Goal: Information Seeking & Learning: Learn about a topic

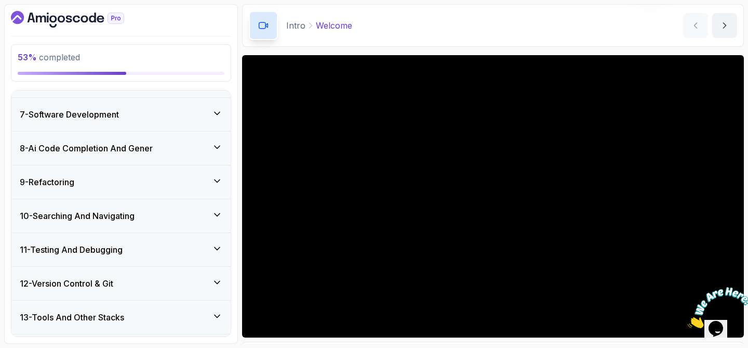
scroll to position [357, 0]
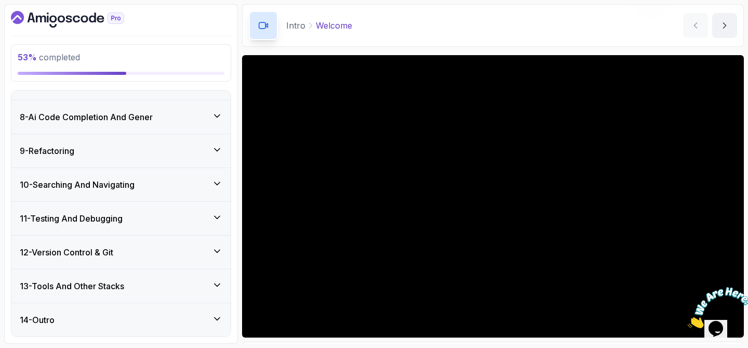
click at [171, 118] on div "8 - Ai Code Completion And Gener" at bounding box center [121, 117] width 203 height 12
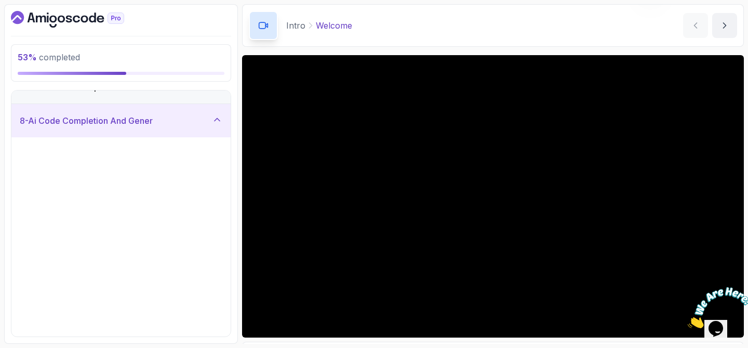
scroll to position [226, 0]
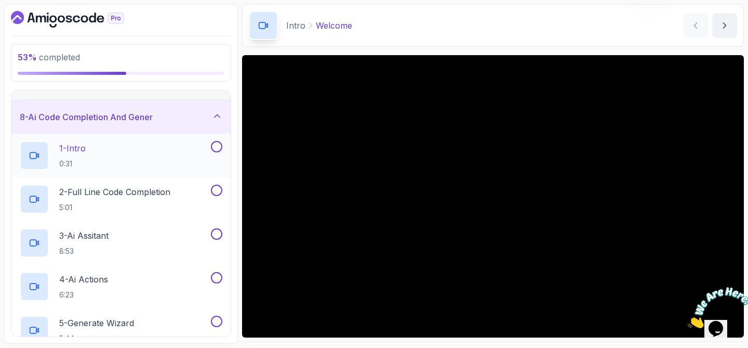
click at [129, 150] on div "1 - Intro 0:31" at bounding box center [114, 155] width 189 height 29
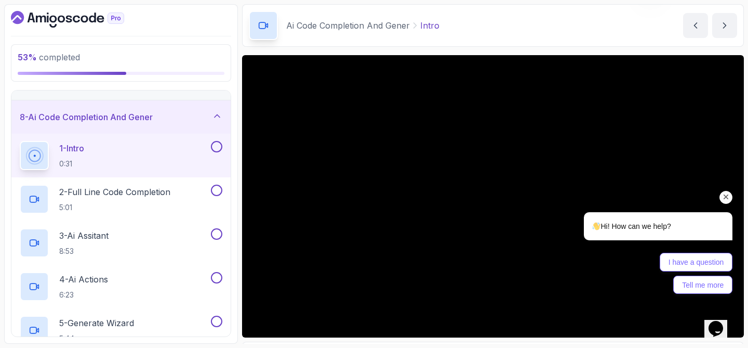
click at [725, 198] on icon "Chat attention grabber" at bounding box center [726, 196] width 9 height 9
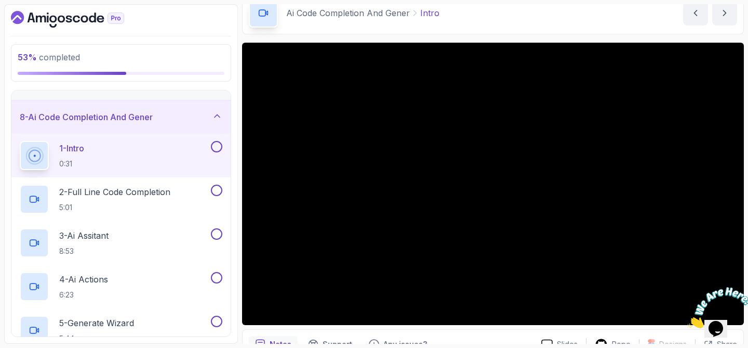
scroll to position [54, 0]
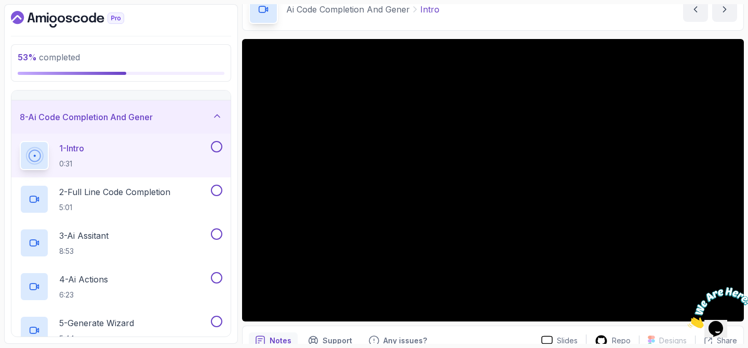
click at [688, 321] on icon "Close" at bounding box center [688, 325] width 0 height 9
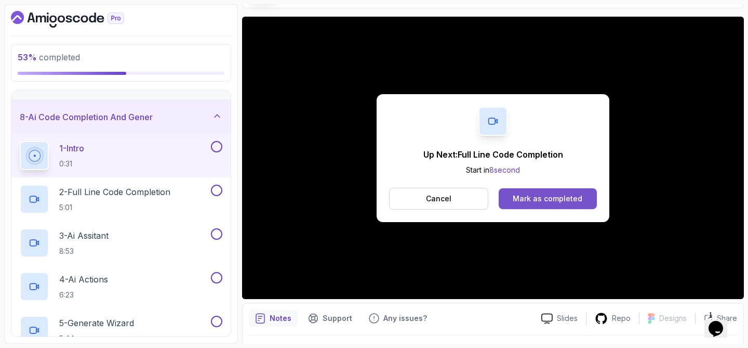
click at [576, 195] on div "Mark as completed" at bounding box center [548, 198] width 70 height 10
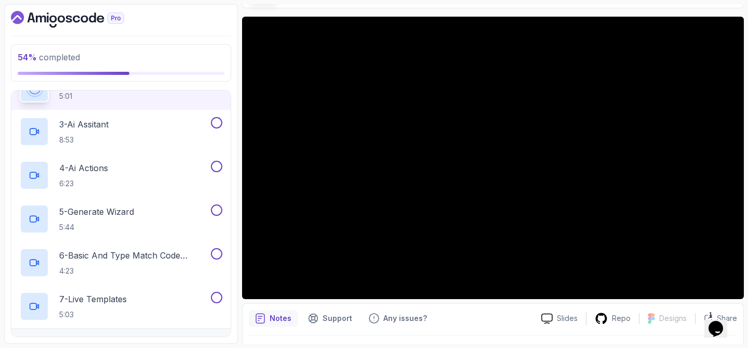
scroll to position [337, 0]
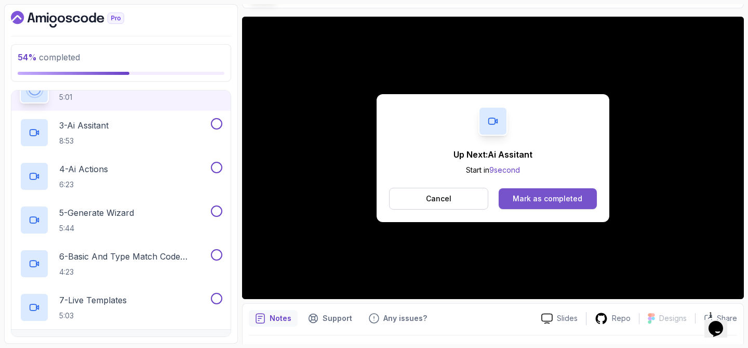
click at [528, 192] on button "Mark as completed" at bounding box center [548, 198] width 98 height 21
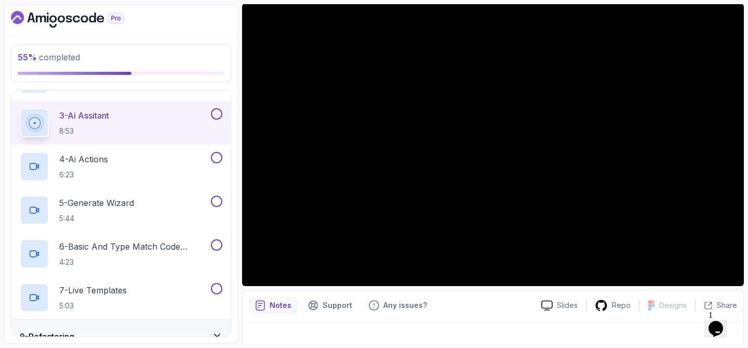
scroll to position [92, 0]
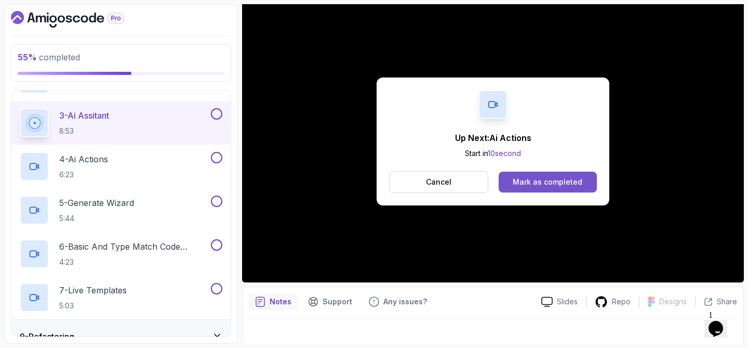
click at [545, 178] on div "Mark as completed" at bounding box center [548, 182] width 70 height 10
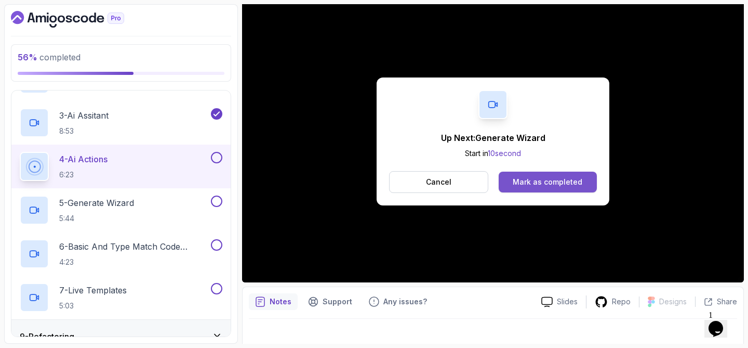
click at [563, 178] on div "Mark as completed" at bounding box center [548, 182] width 70 height 10
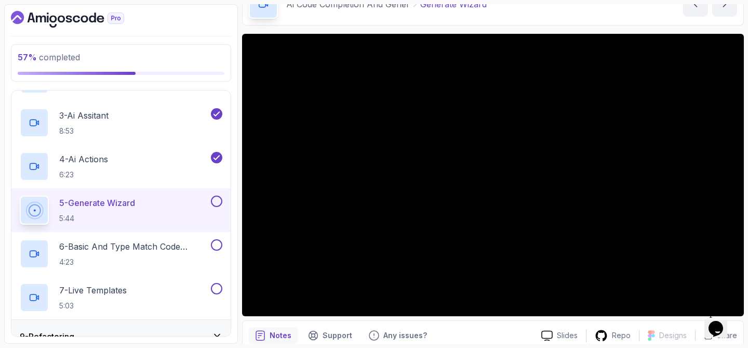
scroll to position [50, 0]
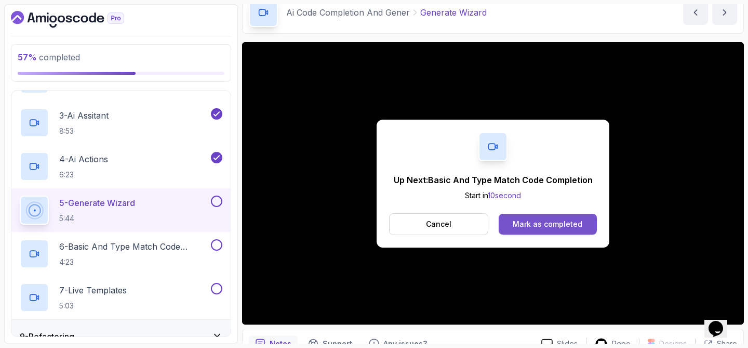
click at [518, 224] on div "Mark as completed" at bounding box center [548, 224] width 70 height 10
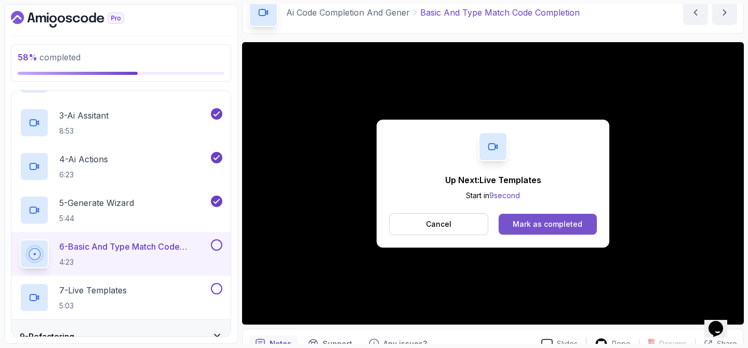
click at [527, 226] on div "Mark as completed" at bounding box center [548, 224] width 70 height 10
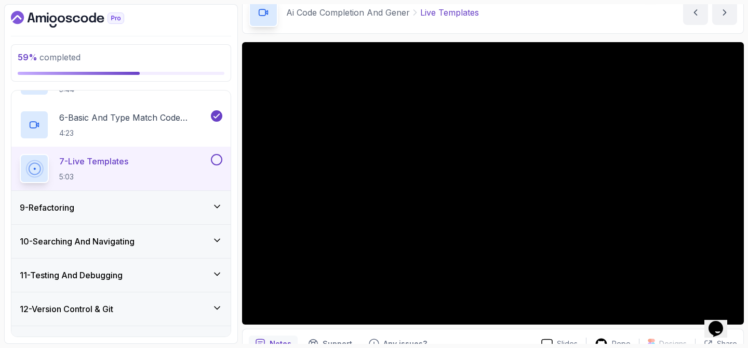
scroll to position [532, 0]
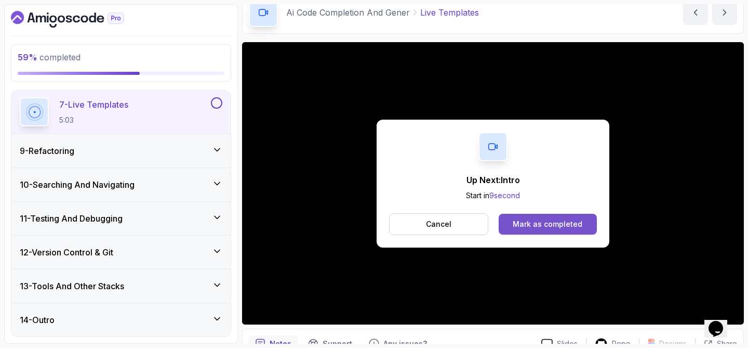
click at [524, 229] on button "Mark as completed" at bounding box center [548, 223] width 98 height 21
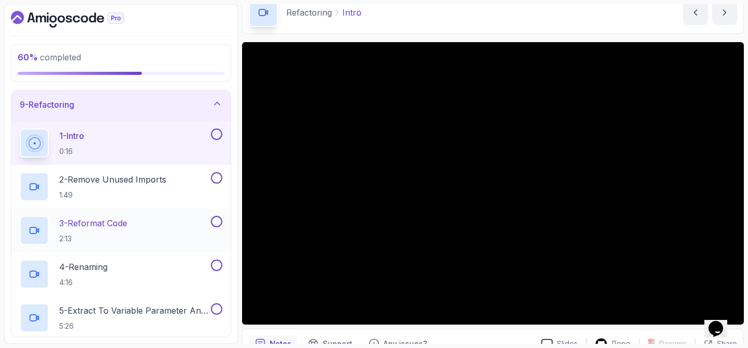
scroll to position [287, 0]
